Goal: Transaction & Acquisition: Download file/media

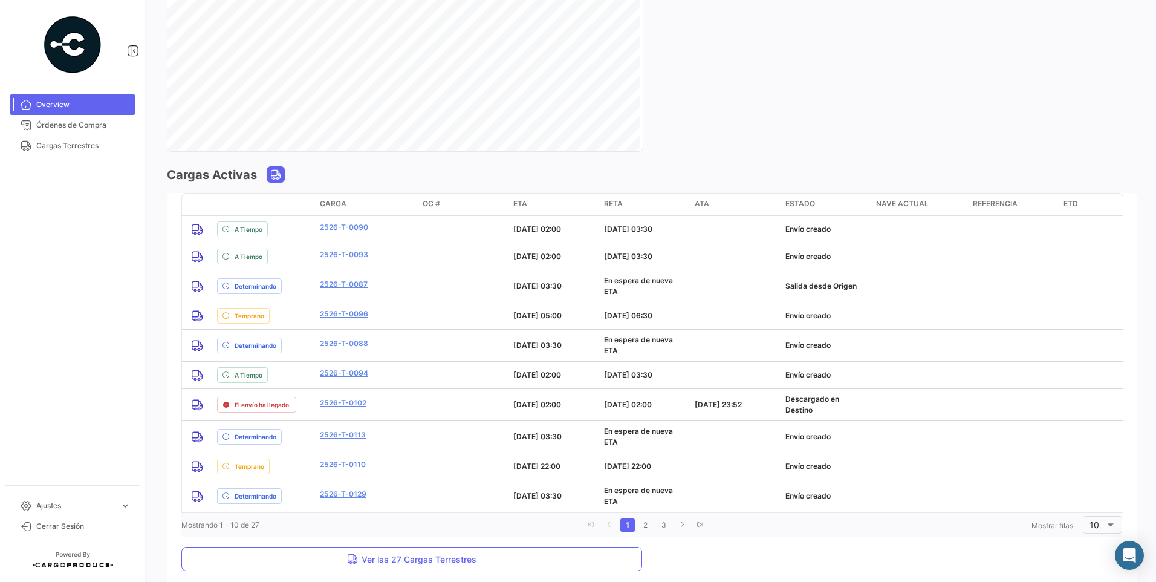
scroll to position [786, 0]
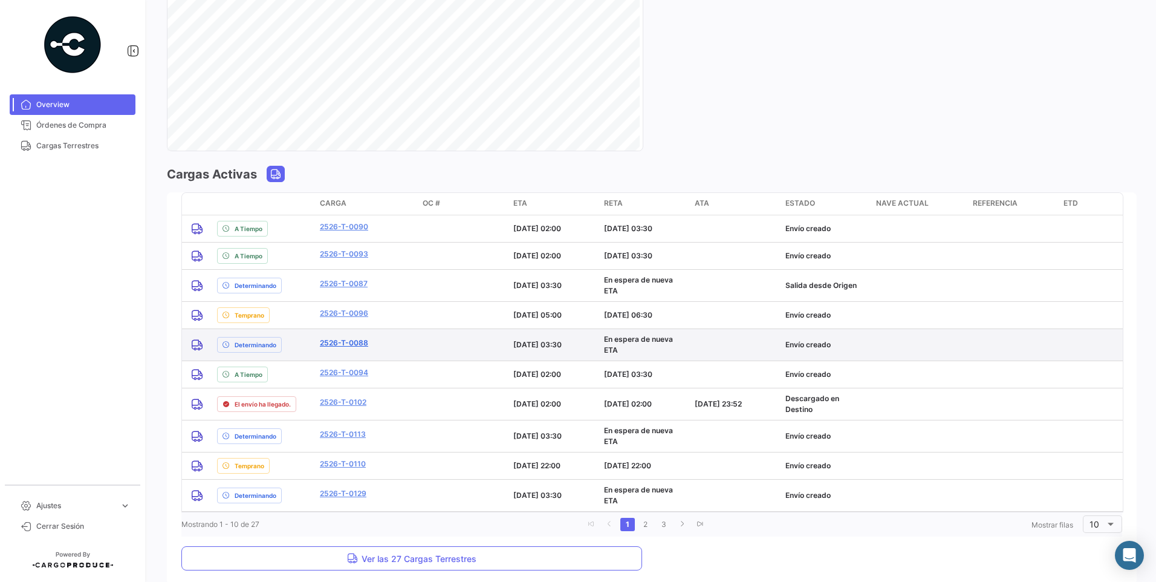
click at [360, 345] on link "2526-T-0088" at bounding box center [344, 343] width 48 height 11
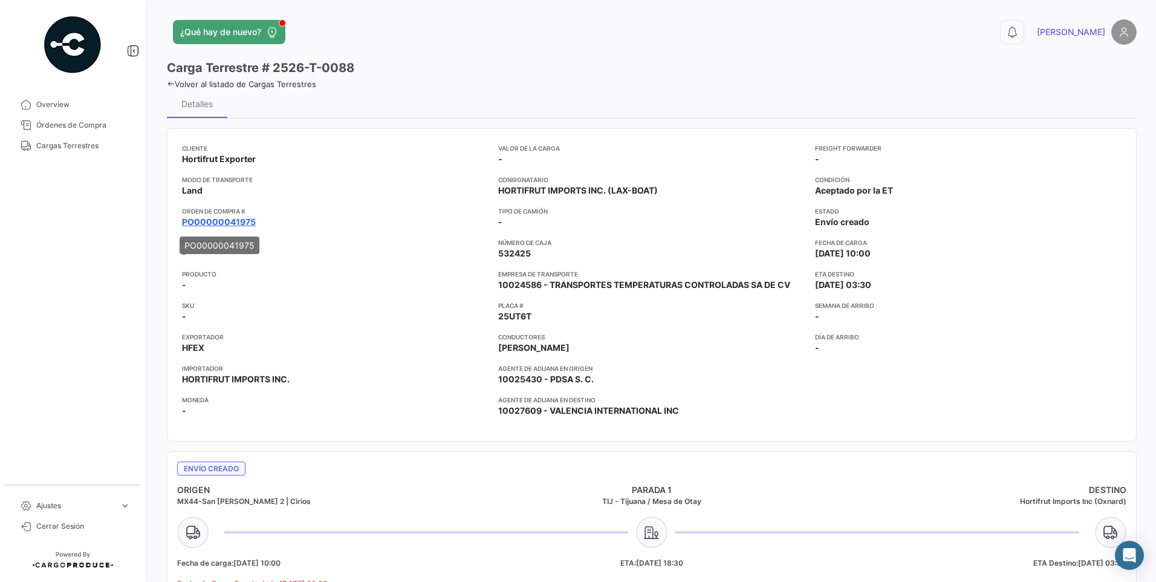
click at [213, 221] on link "PO00000041975" at bounding box center [219, 222] width 74 height 12
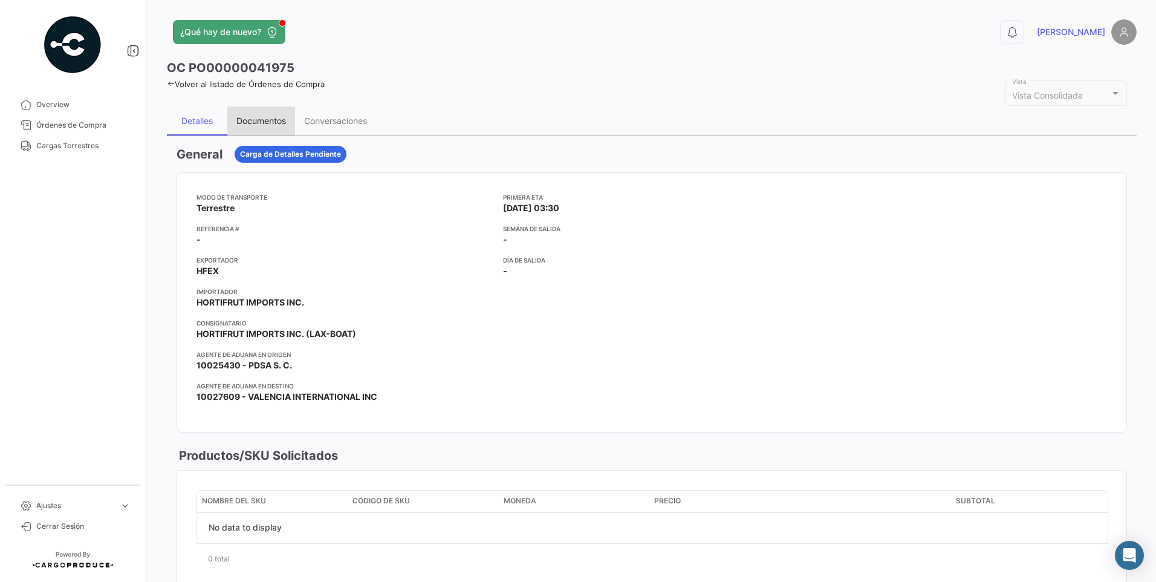
click at [256, 120] on div "Documentos" at bounding box center [261, 121] width 50 height 10
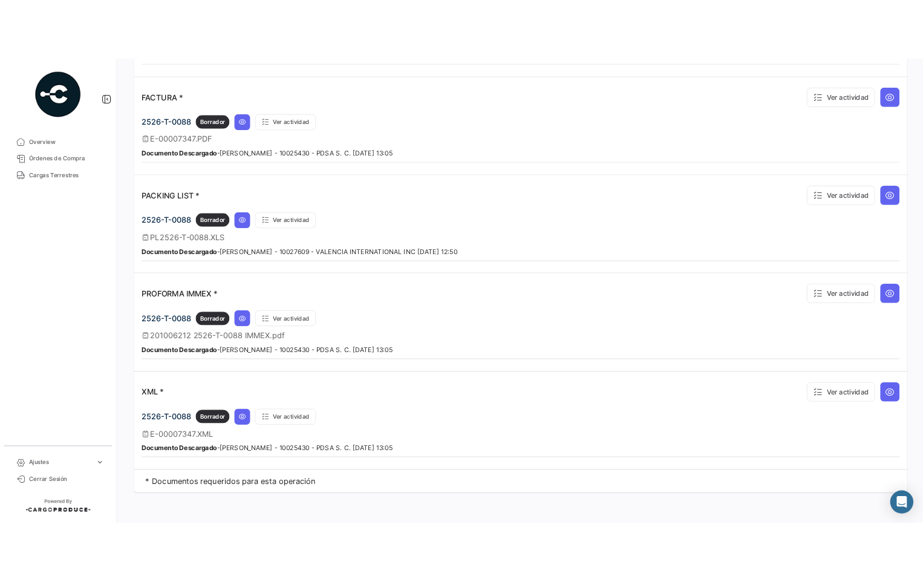
scroll to position [780, 0]
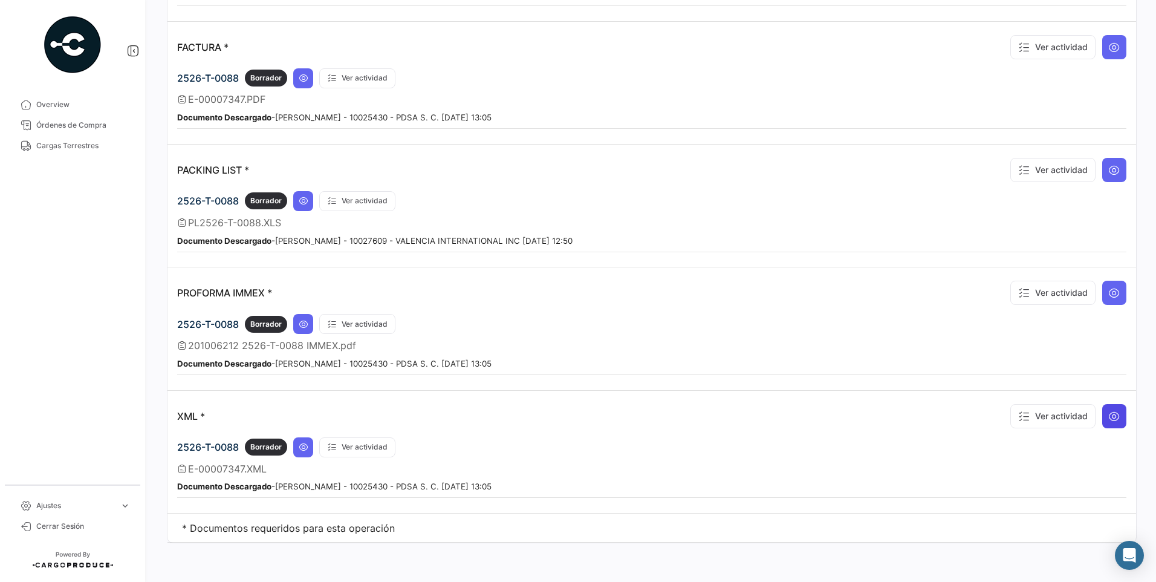
click at [556, 416] on icon at bounding box center [1115, 416] width 12 height 12
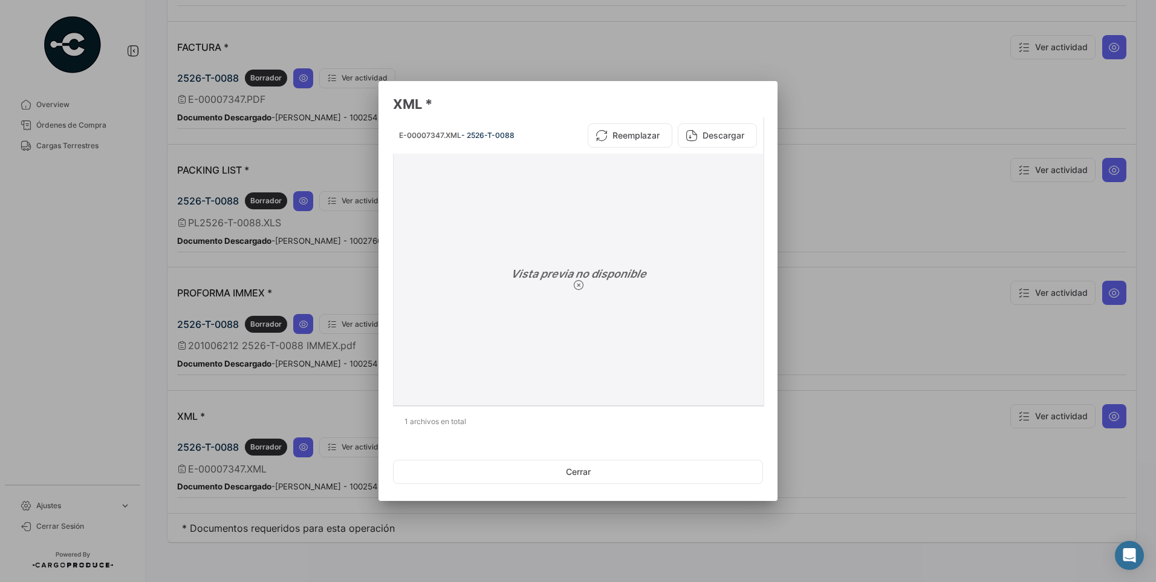
drag, startPoint x: 725, startPoint y: 136, endPoint x: 736, endPoint y: 287, distance: 151.6
click at [556, 137] on button "Descargar" at bounding box center [717, 135] width 79 height 24
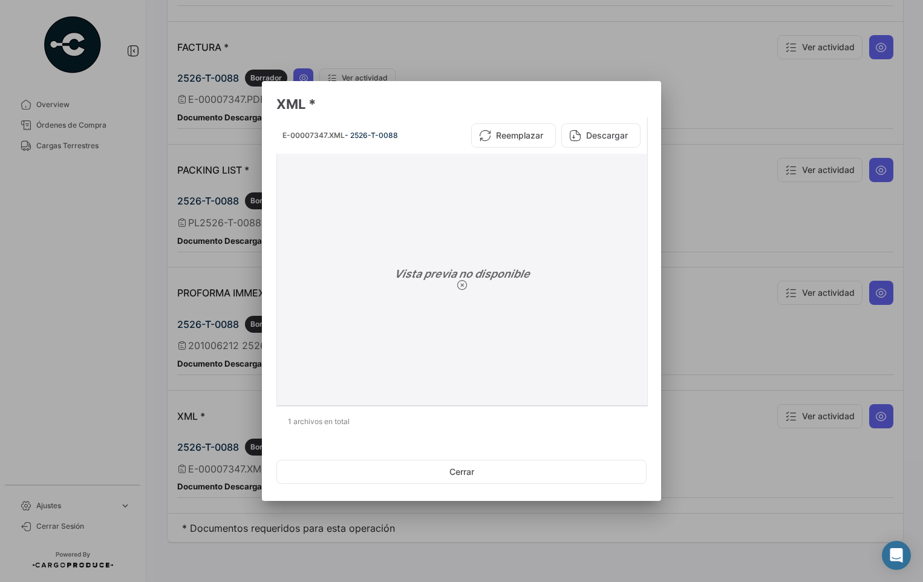
drag, startPoint x: 428, startPoint y: 480, endPoint x: 429, endPoint y: 388, distance: 92.5
click at [431, 478] on button "Cerrar" at bounding box center [461, 472] width 370 height 24
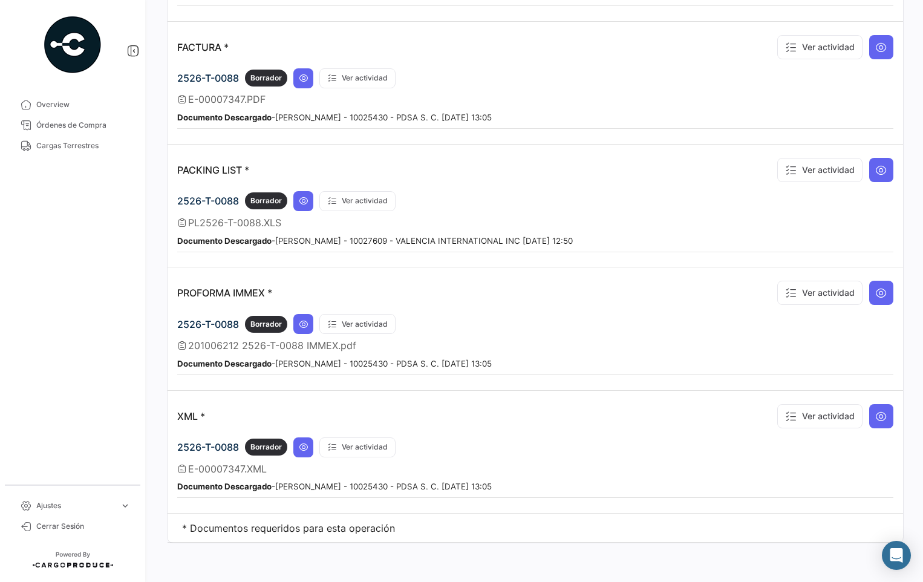
scroll to position [538, 0]
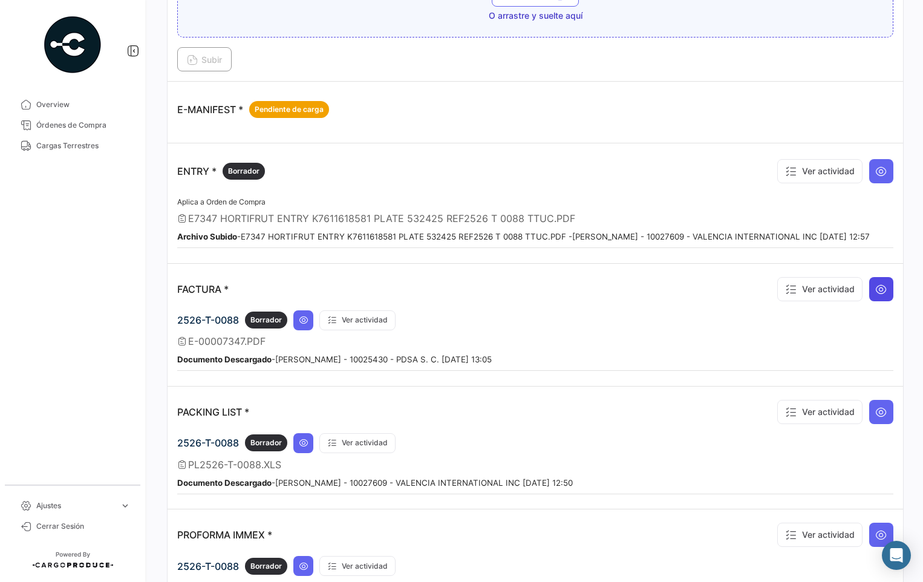
click at [556, 293] on icon at bounding box center [881, 289] width 12 height 12
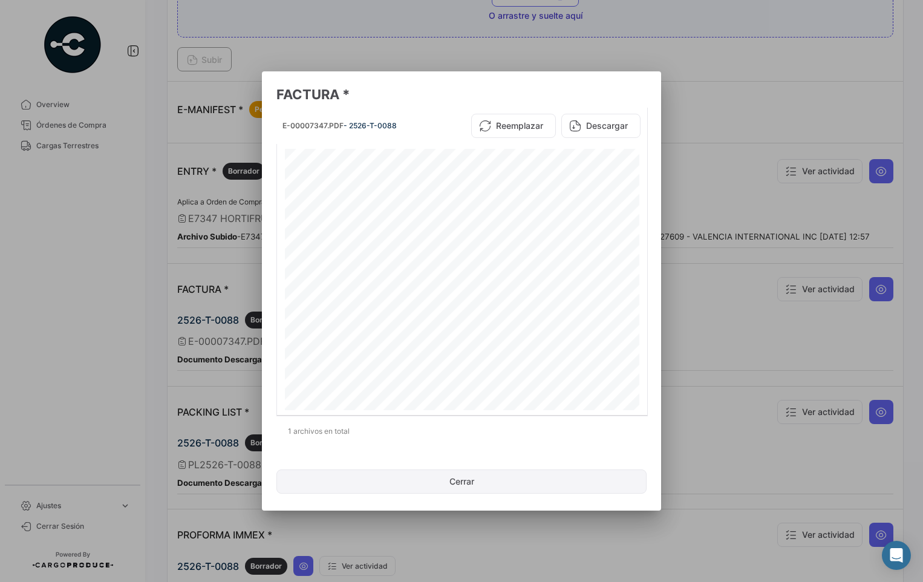
click at [477, 481] on button "Cerrar" at bounding box center [461, 481] width 370 height 24
